Goal: Task Accomplishment & Management: Manage account settings

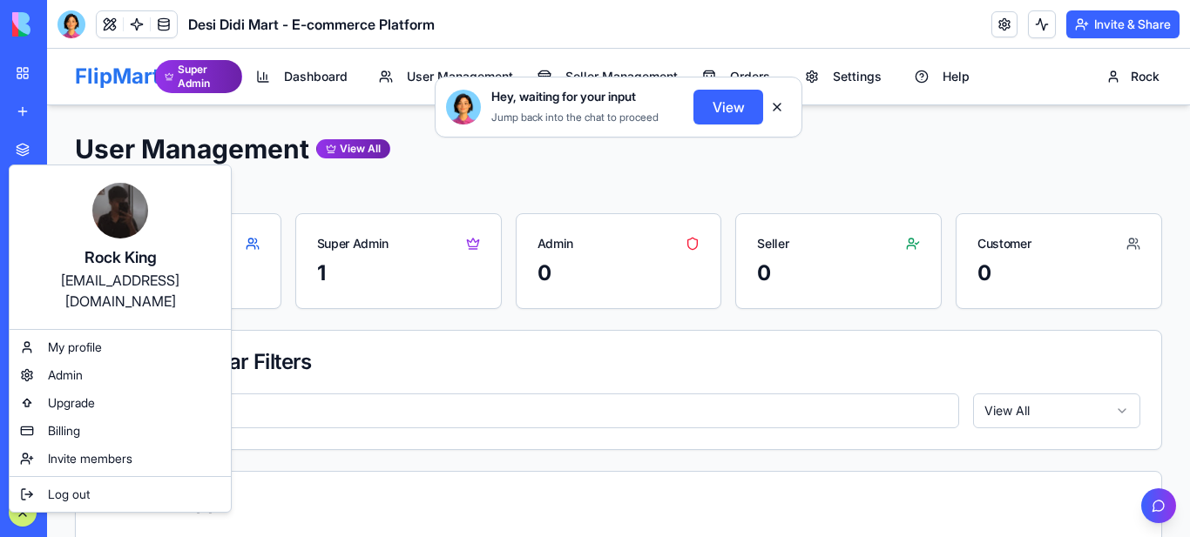
click at [26, 509] on html "BETA My Workspace New app Marketplace Integrations Recent Desi Didi Mart - E-co…" at bounding box center [595, 268] width 1190 height 537
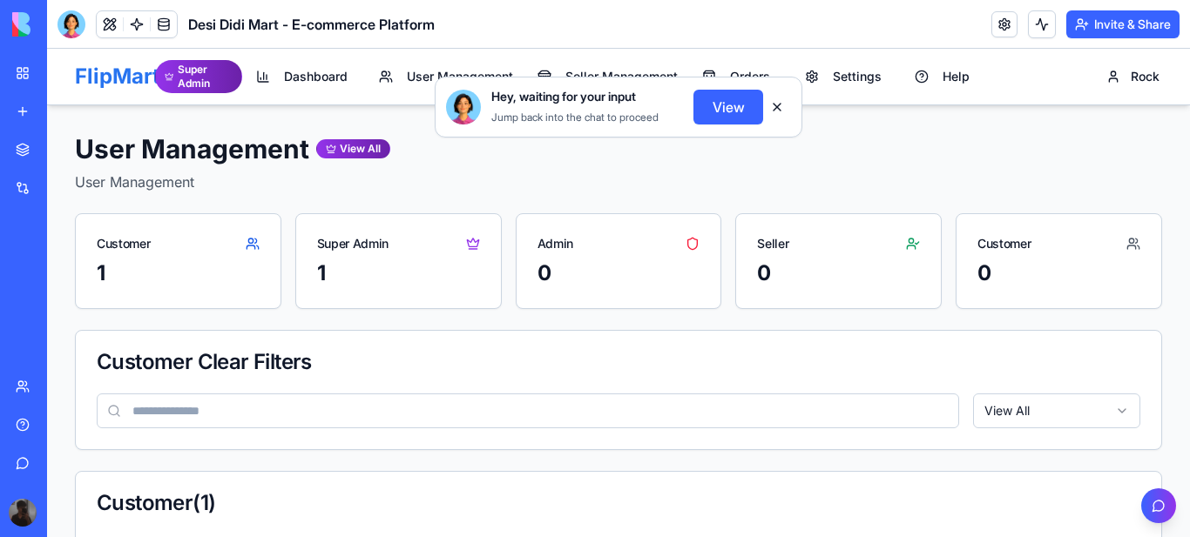
click at [732, 102] on button "View" at bounding box center [728, 107] width 70 height 35
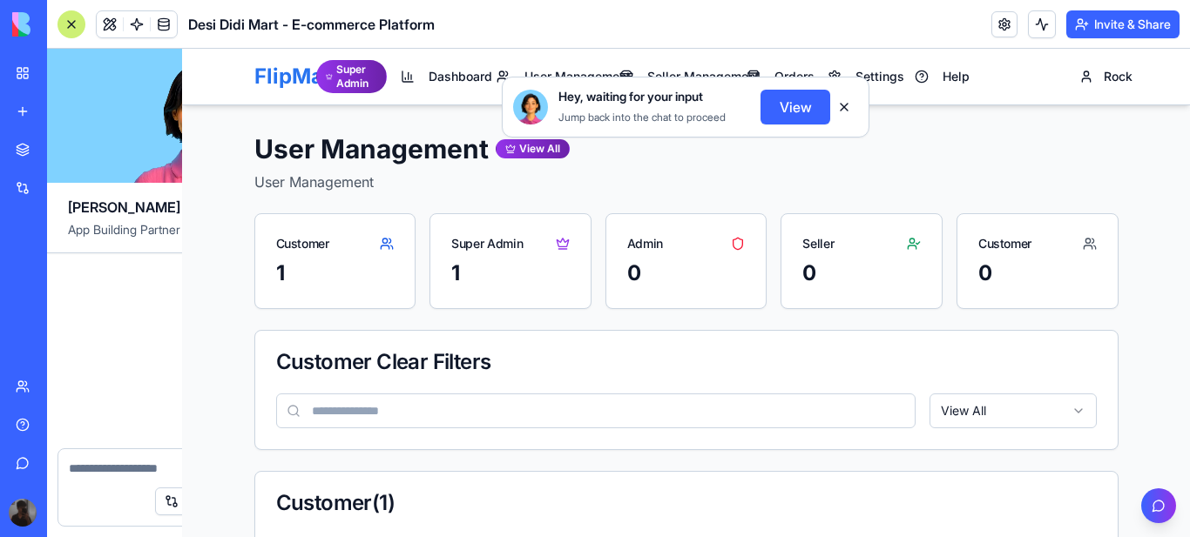
scroll to position [17136, 0]
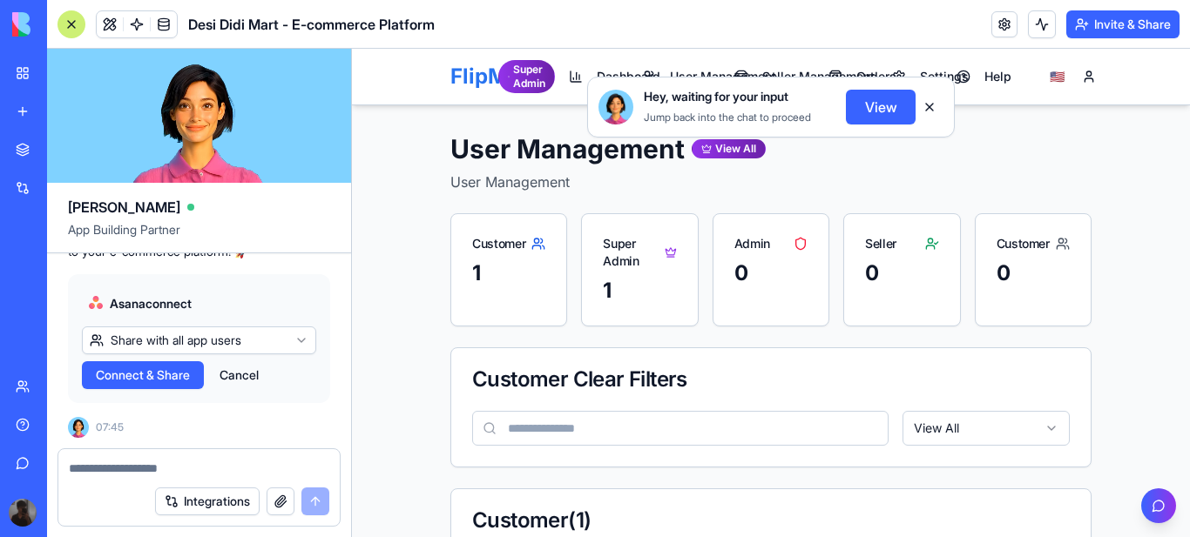
click at [930, 104] on button at bounding box center [929, 107] width 28 height 28
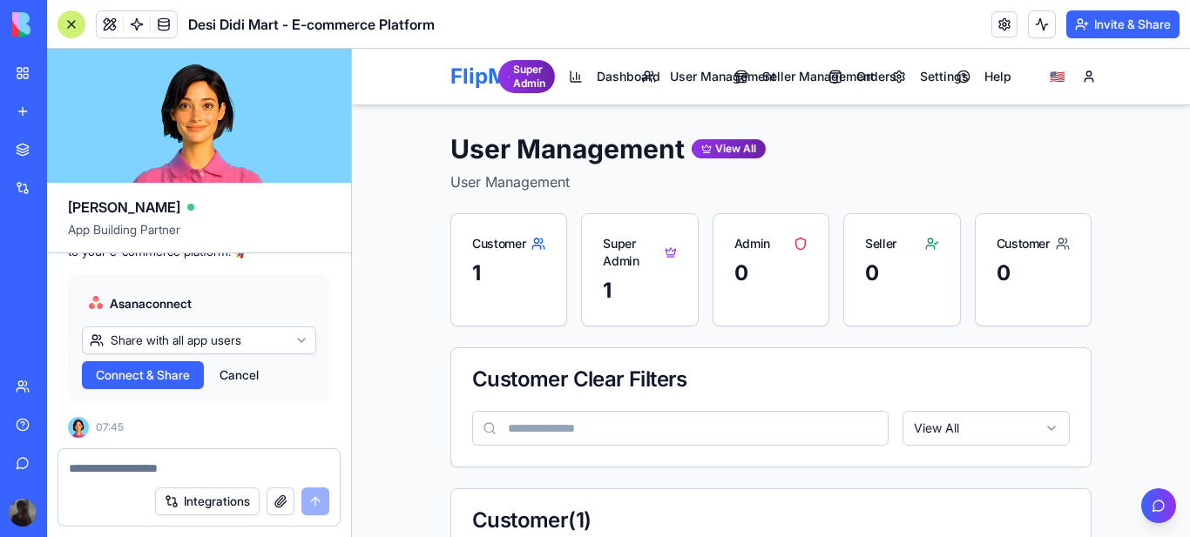
click at [300, 341] on html "BETA My Workspace New app Marketplace Integrations Recent Desi Didi Mart - E-co…" at bounding box center [595, 268] width 1190 height 537
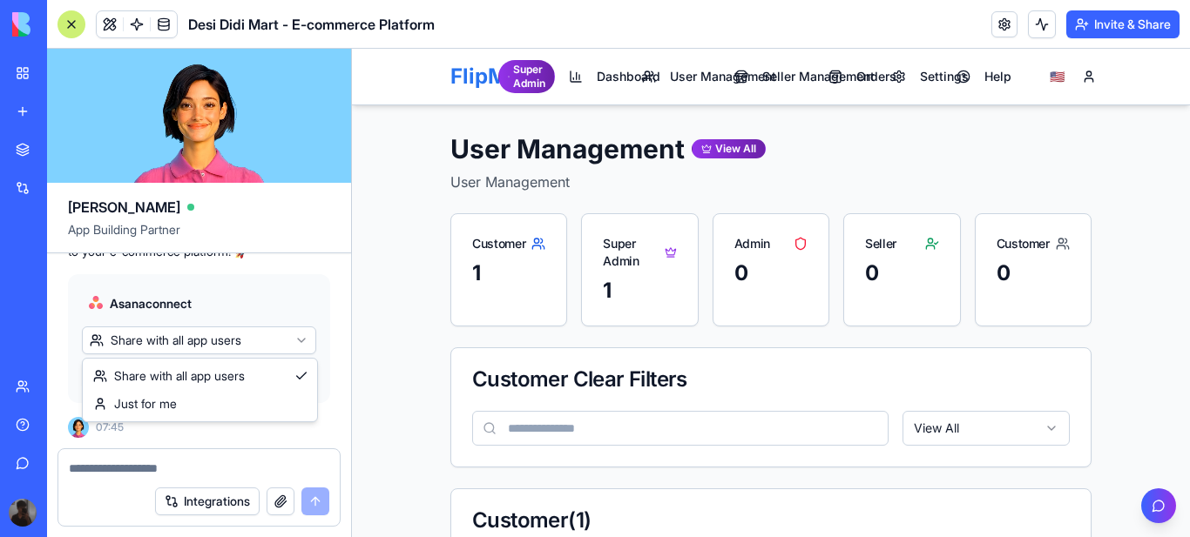
click at [300, 334] on html "BETA My Workspace New app Marketplace Integrations Recent Desi Didi Mart - E-co…" at bounding box center [595, 268] width 1190 height 537
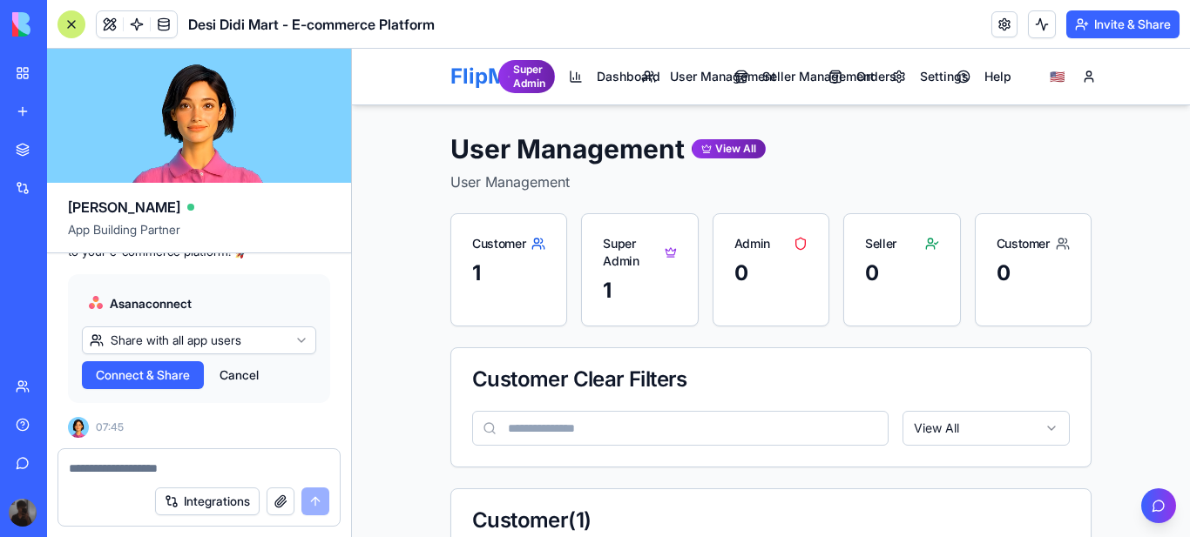
click at [154, 374] on span "Connect & Share" at bounding box center [143, 375] width 94 height 17
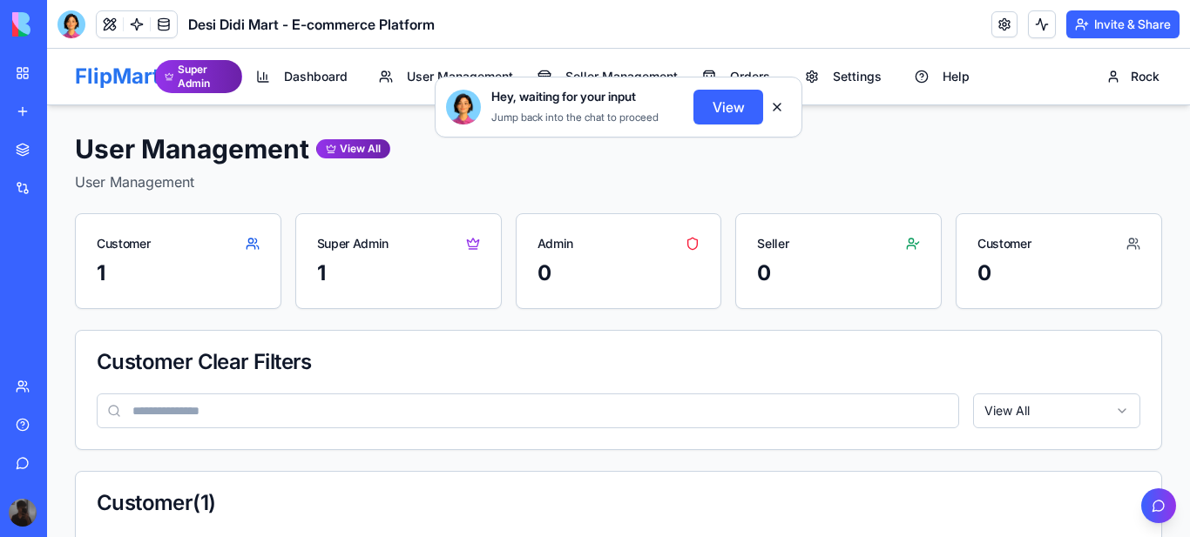
click at [733, 109] on button "View" at bounding box center [728, 107] width 70 height 35
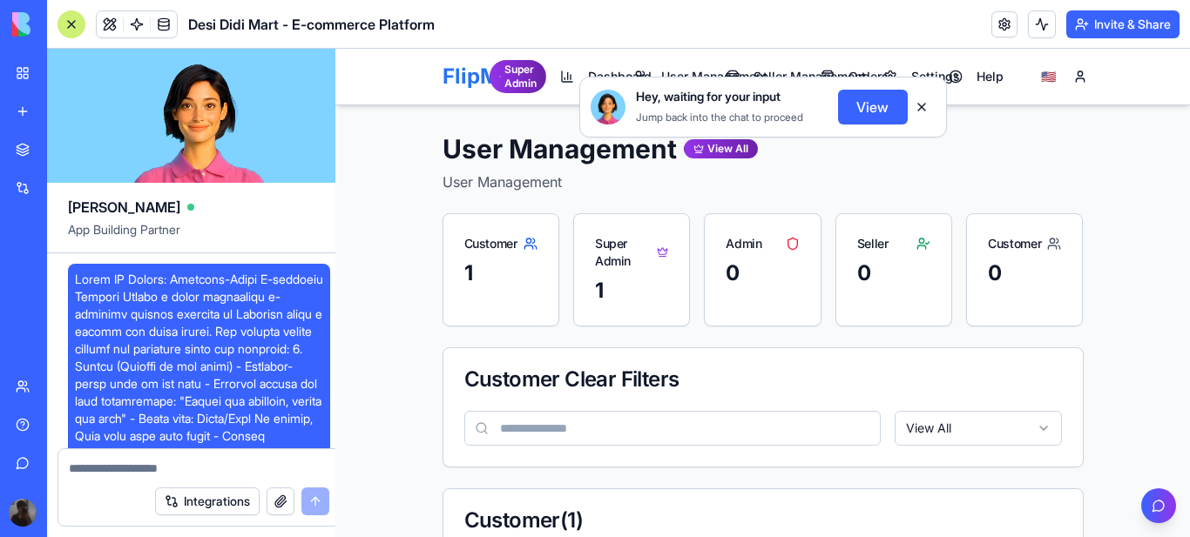
scroll to position [17136, 0]
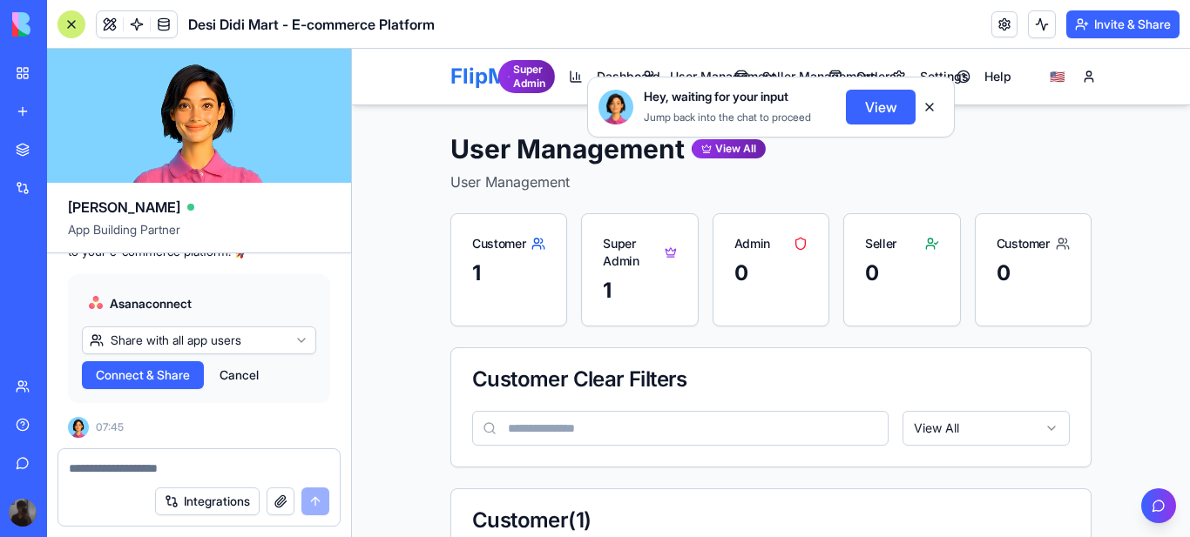
click at [260, 373] on button "Cancel" at bounding box center [239, 375] width 57 height 28
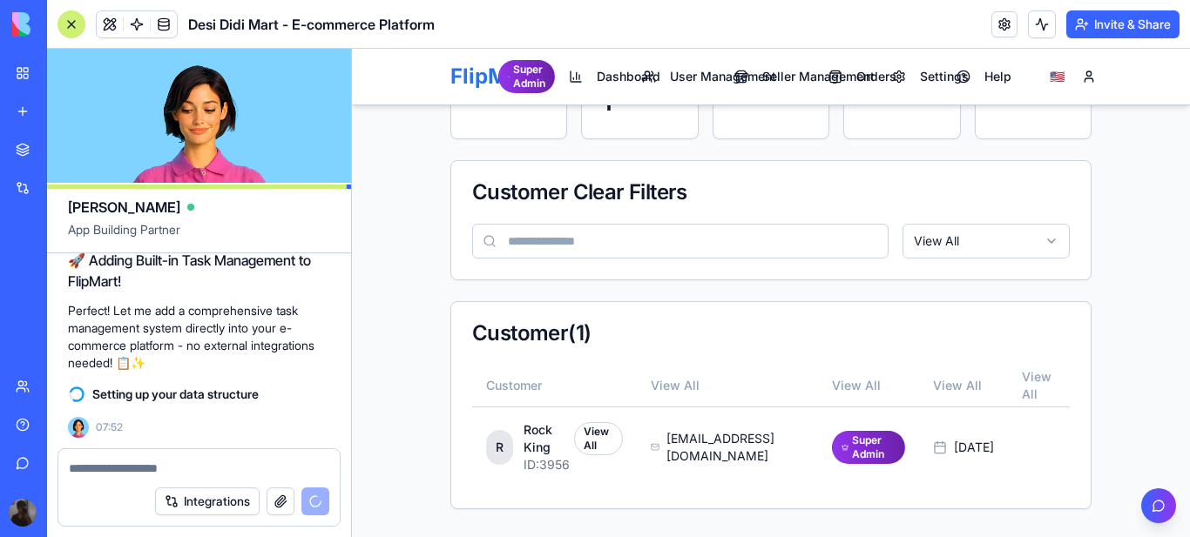
scroll to position [0, 0]
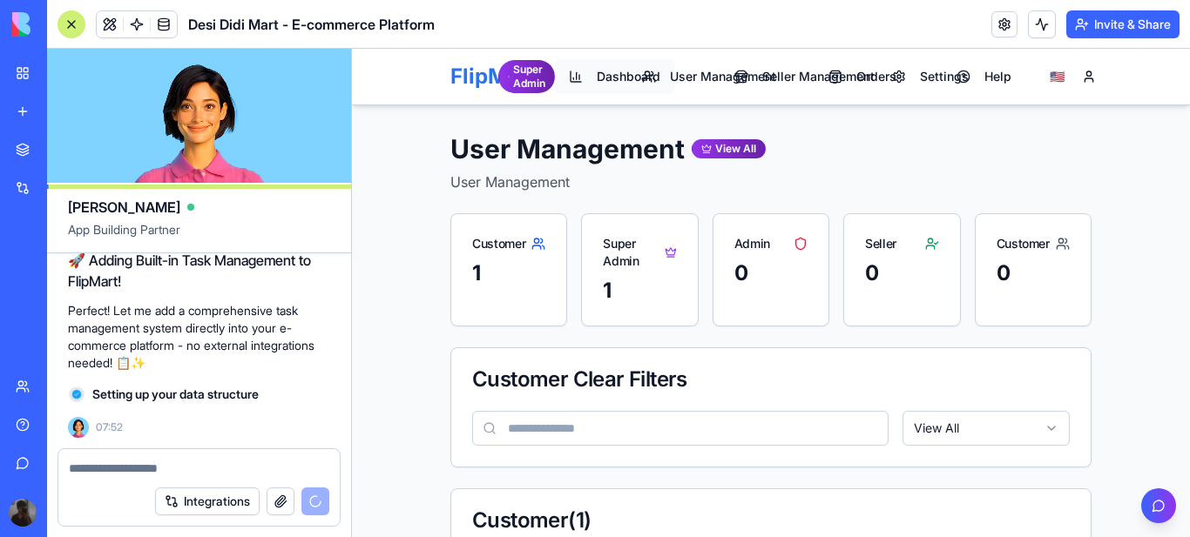
click at [616, 73] on span "Dashboard" at bounding box center [629, 76] width 64 height 17
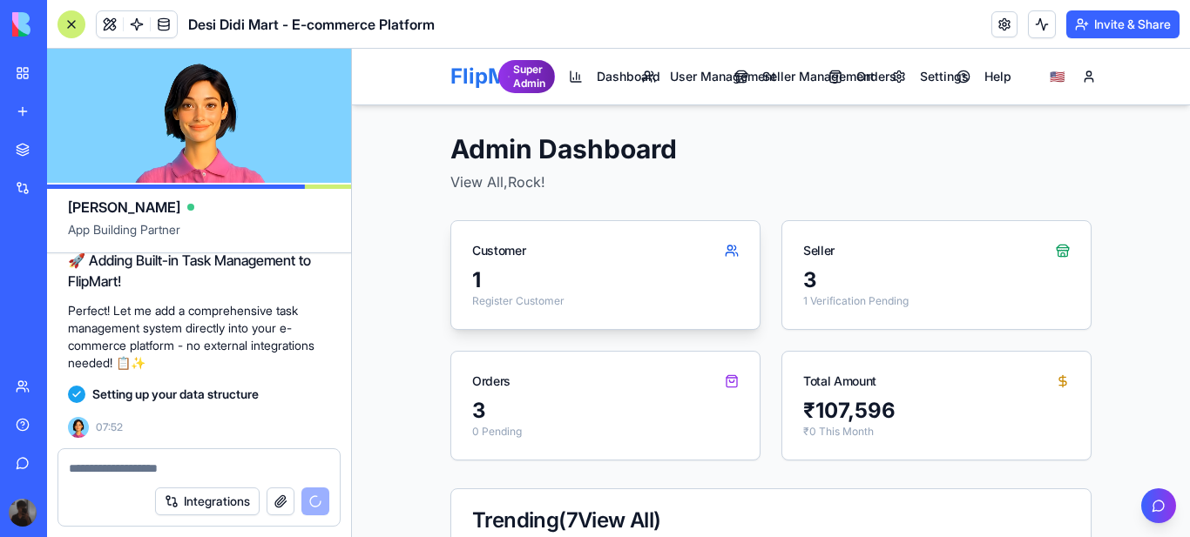
click at [893, 74] on button "Settings" at bounding box center [930, 76] width 105 height 35
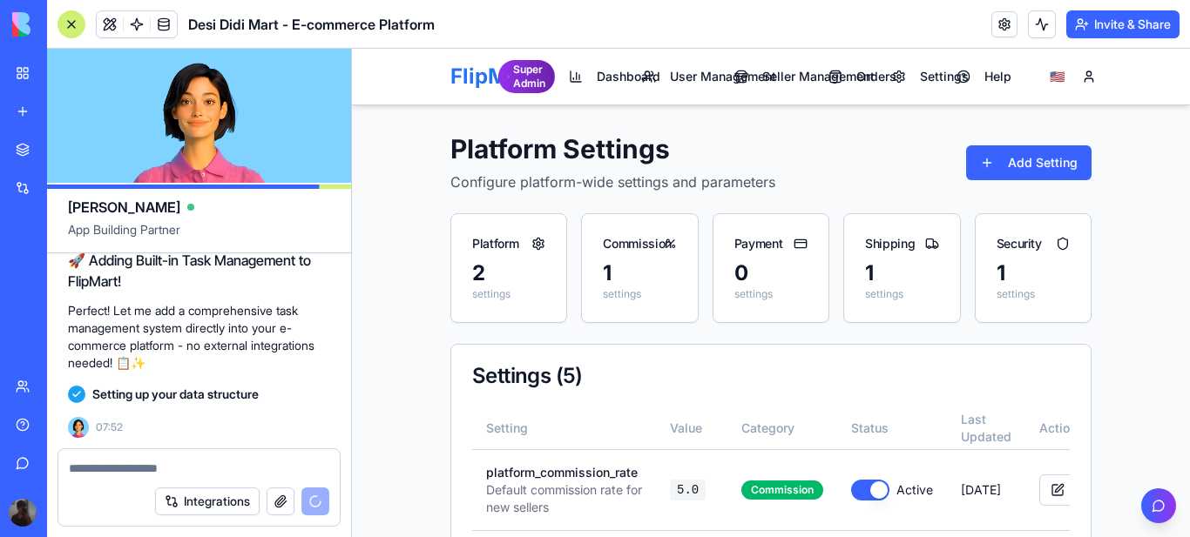
scroll to position [16913, 0]
